Goal: Task Accomplishment & Management: Manage account settings

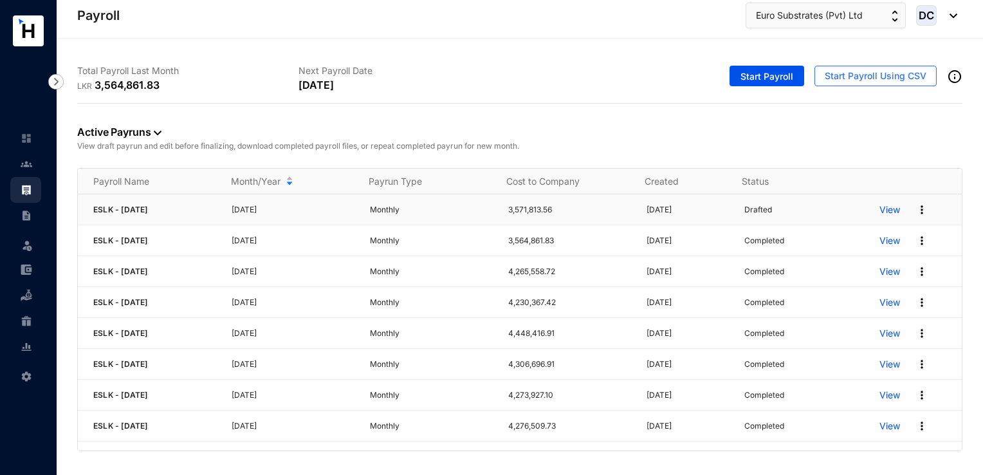
click at [916, 213] on img at bounding box center [922, 209] width 13 height 13
click at [860, 236] on p "Delete" at bounding box center [863, 236] width 91 height 22
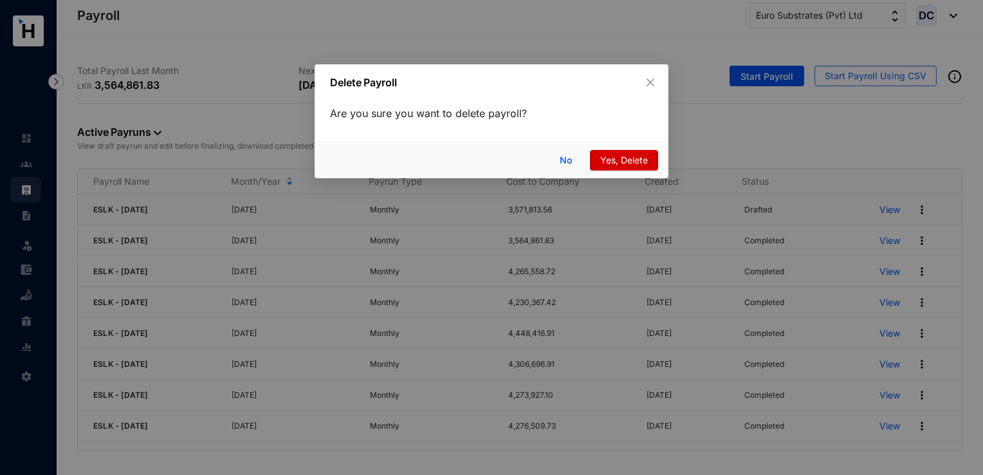
click at [618, 161] on span "Yes, Delete" at bounding box center [624, 160] width 48 height 14
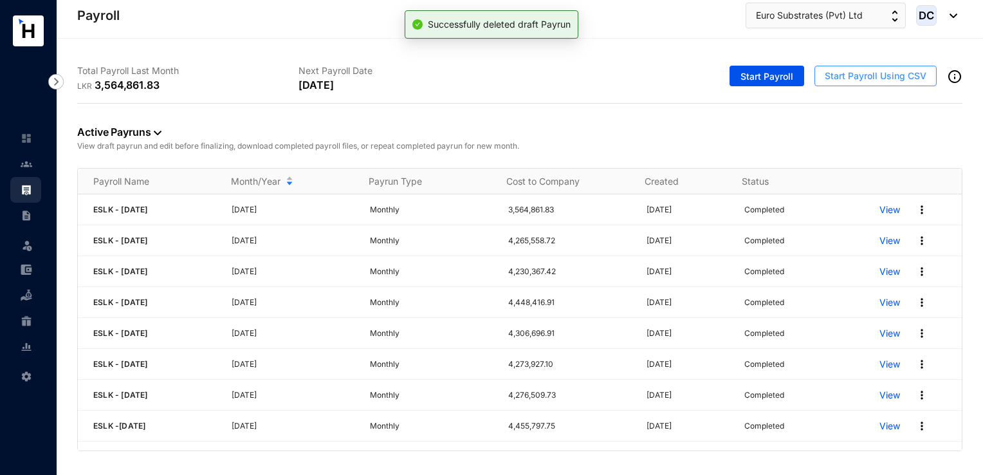
click at [861, 85] on button "Start Payroll Using CSV" at bounding box center [876, 76] width 122 height 21
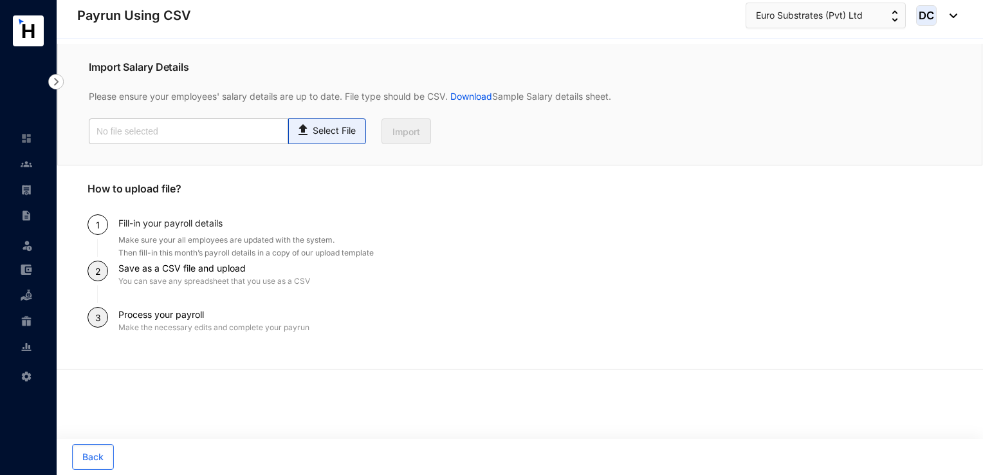
click at [313, 129] on p "Select File" at bounding box center [334, 131] width 43 height 14
click at [0, 0] on input "Select File" at bounding box center [0, 0] width 0 height 0
type input "Payroll Uploaded File- ESLK- [DATE].csv"
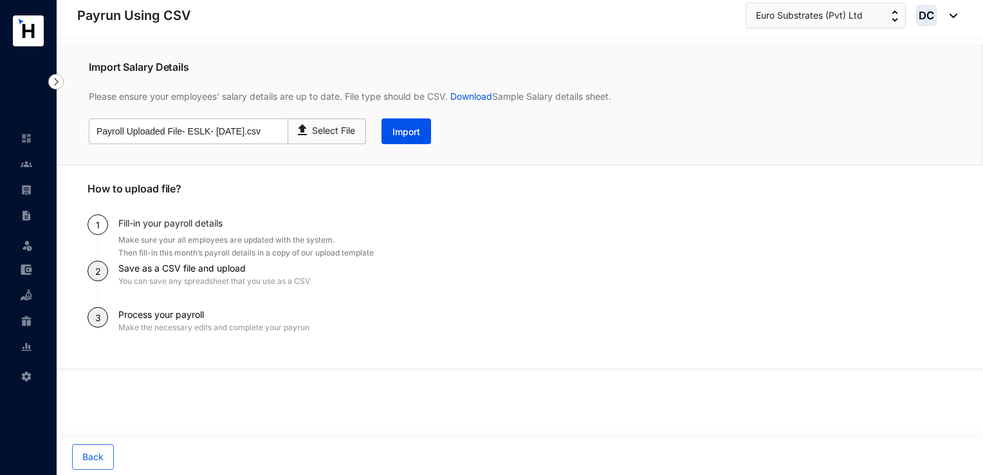
click at [396, 144] on div "Import Salary Details Please ensure your employees' salary details are up to da…" at bounding box center [519, 105] width 925 height 122
click at [398, 141] on button "Import" at bounding box center [407, 131] width 50 height 26
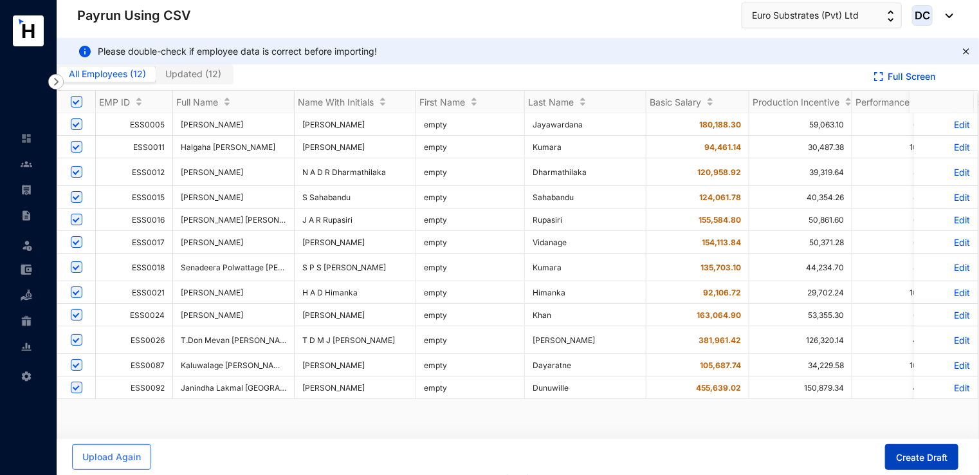
click at [909, 461] on span "Create Draft" at bounding box center [921, 457] width 51 height 13
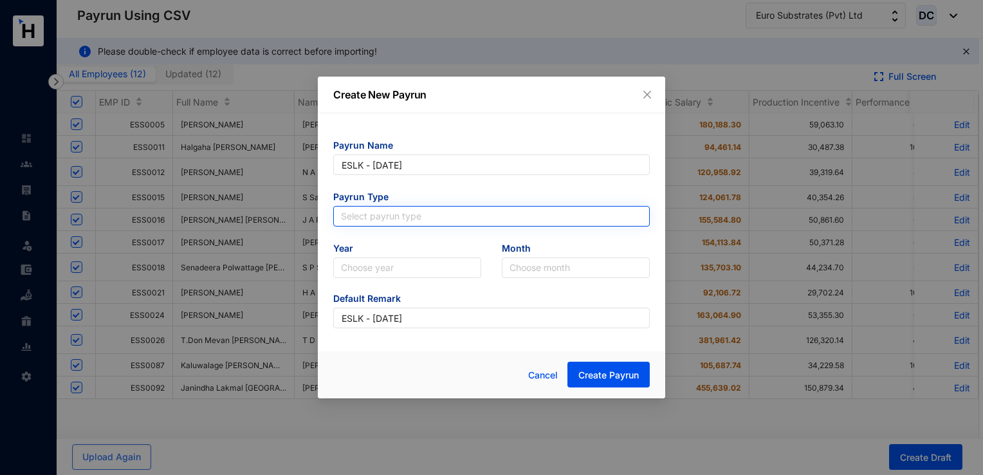
click at [439, 215] on input "search" at bounding box center [491, 216] width 301 height 19
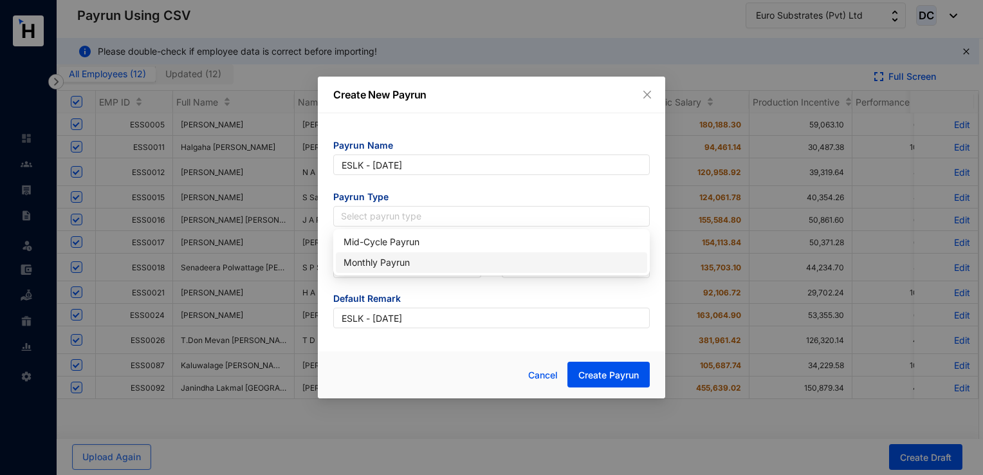
click at [366, 259] on div "Monthly Payrun" at bounding box center [492, 262] width 296 height 14
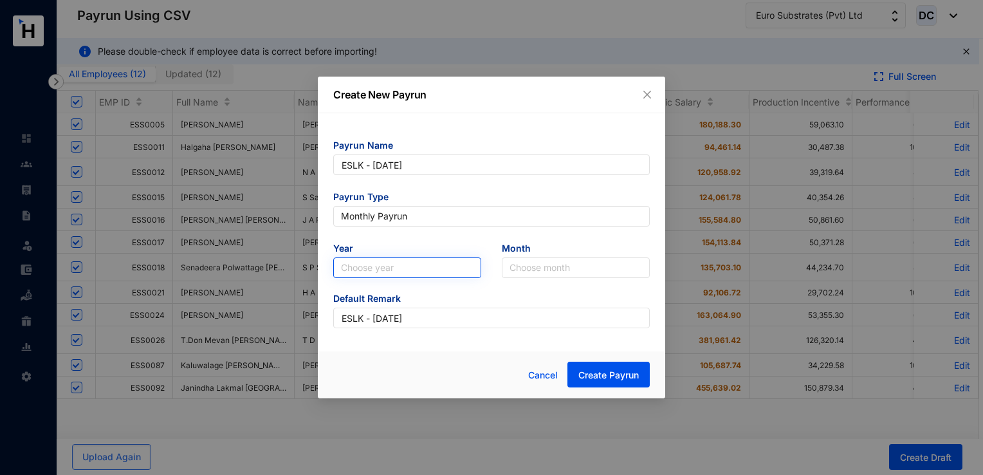
click at [384, 270] on input "search" at bounding box center [407, 267] width 133 height 19
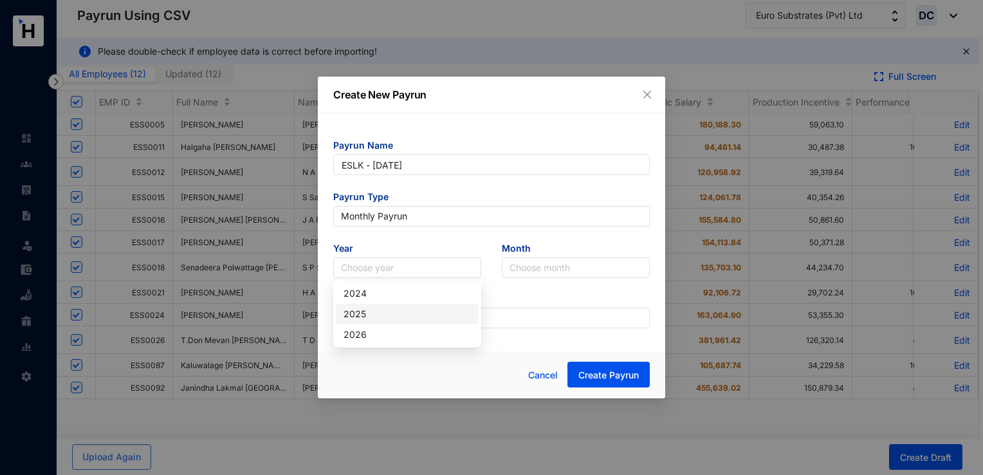
click at [382, 307] on div "2025" at bounding box center [407, 314] width 127 height 14
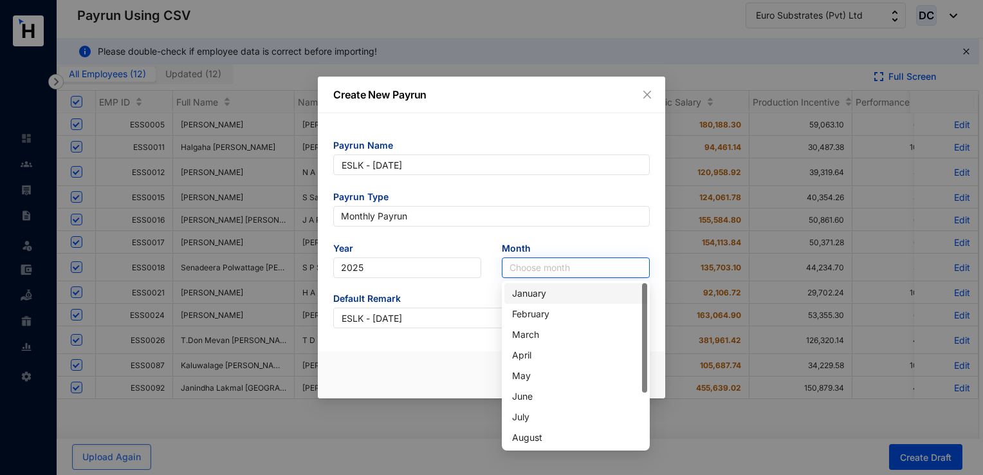
click at [527, 272] on input "search" at bounding box center [576, 267] width 133 height 19
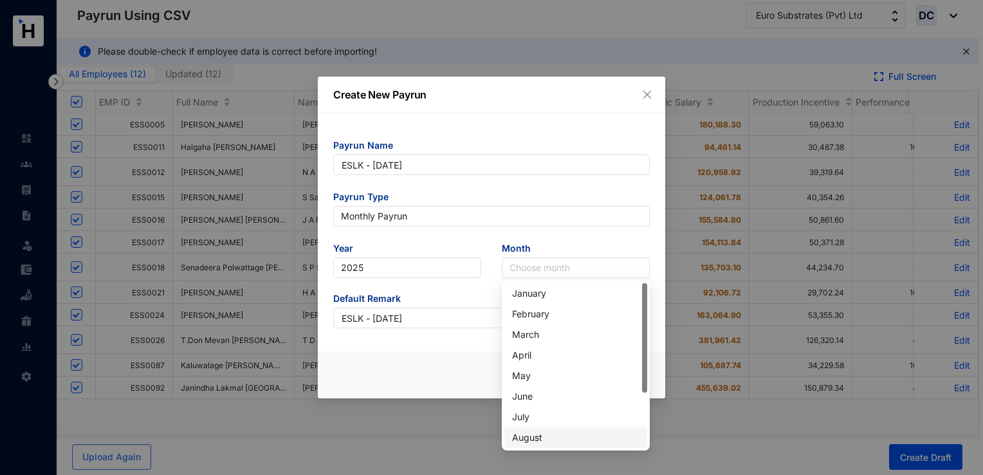
click at [528, 438] on div "August" at bounding box center [575, 437] width 127 height 14
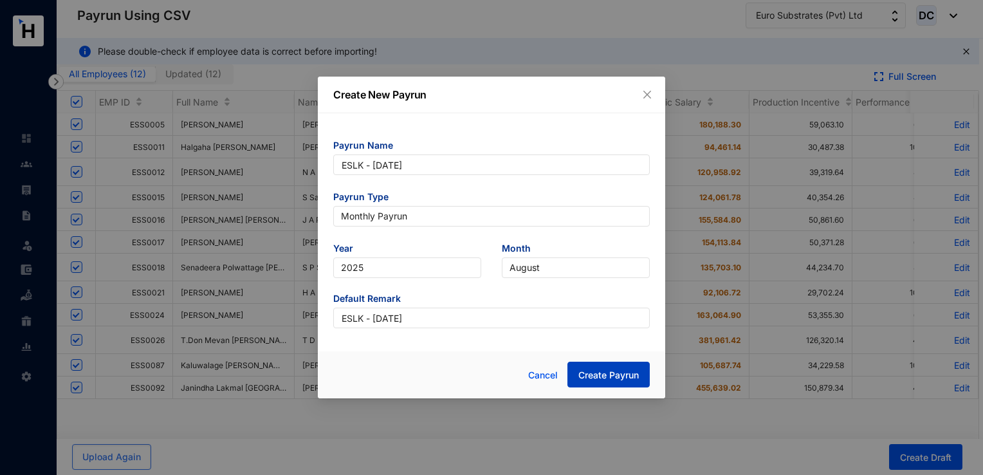
click at [588, 378] on span "Create Payrun" at bounding box center [608, 375] width 60 height 13
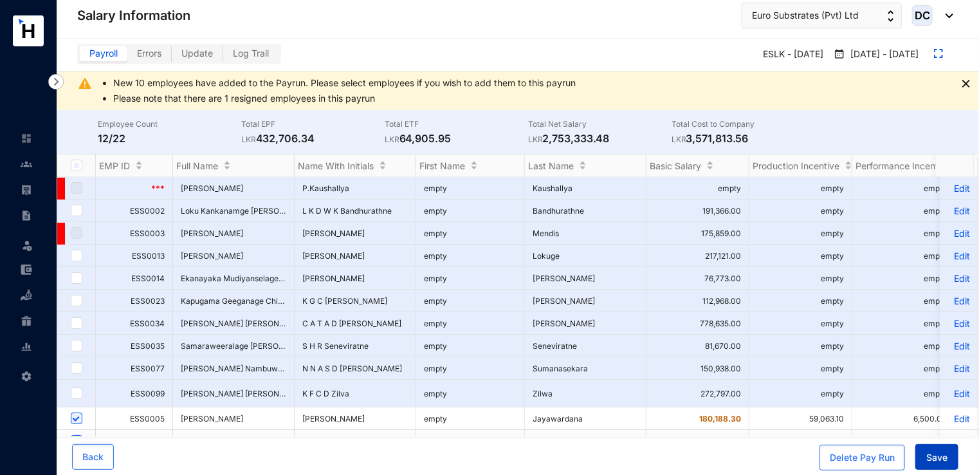
click at [953, 457] on button "Save" at bounding box center [937, 457] width 43 height 26
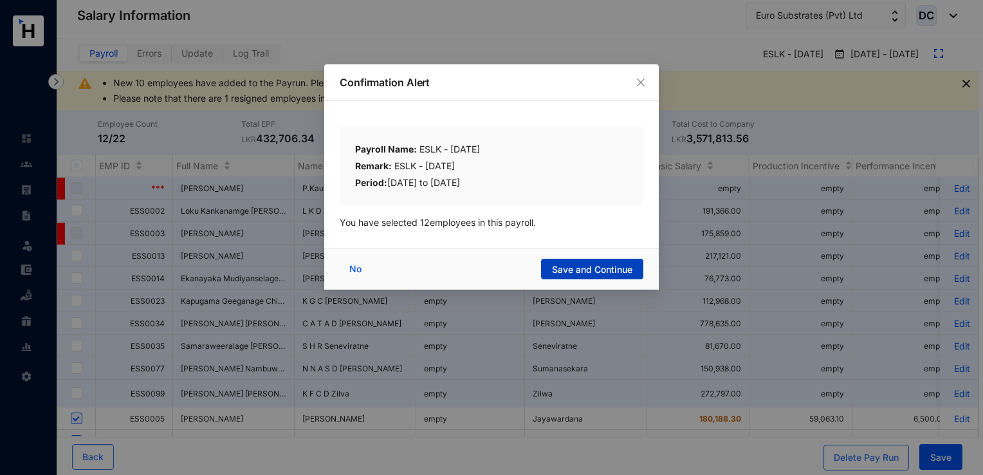
click at [587, 270] on span "Save and Continue" at bounding box center [592, 269] width 80 height 13
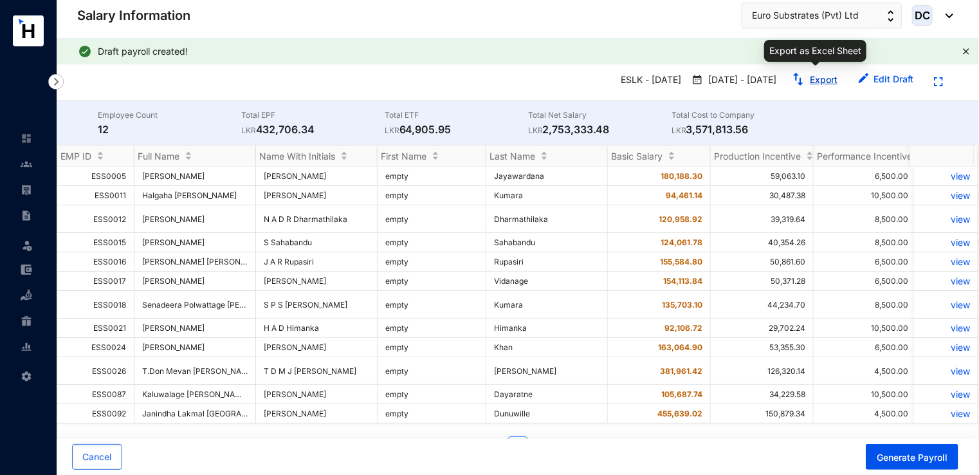
click at [820, 79] on link "Export" at bounding box center [824, 79] width 28 height 11
